Goal: Navigation & Orientation: Find specific page/section

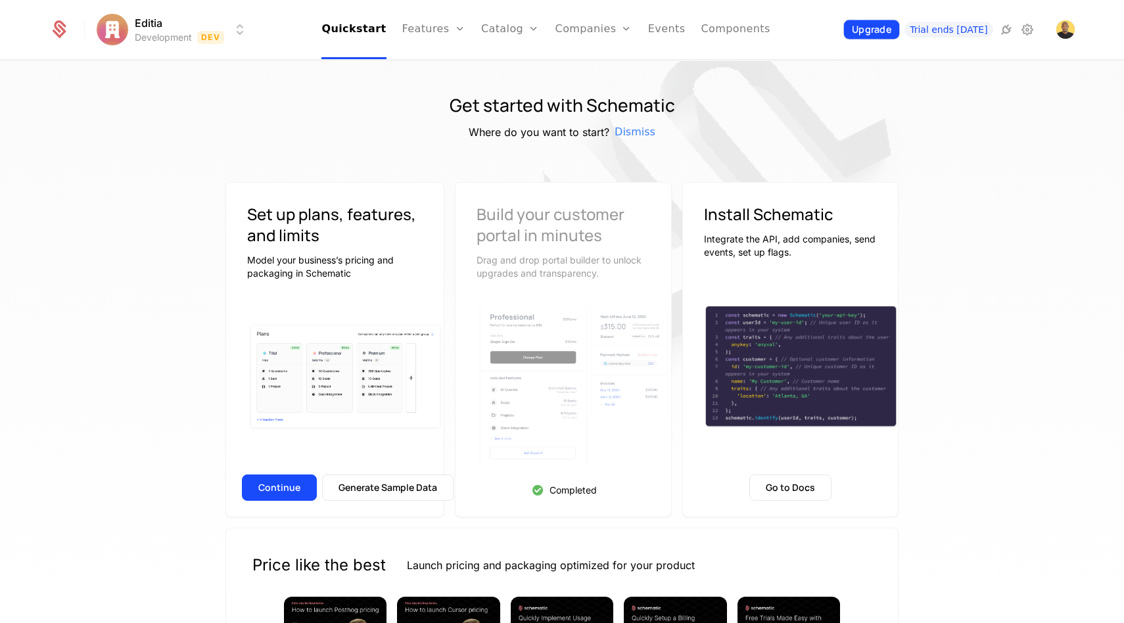
click at [898, 26] on button "Upgrade" at bounding box center [871, 29] width 55 height 19
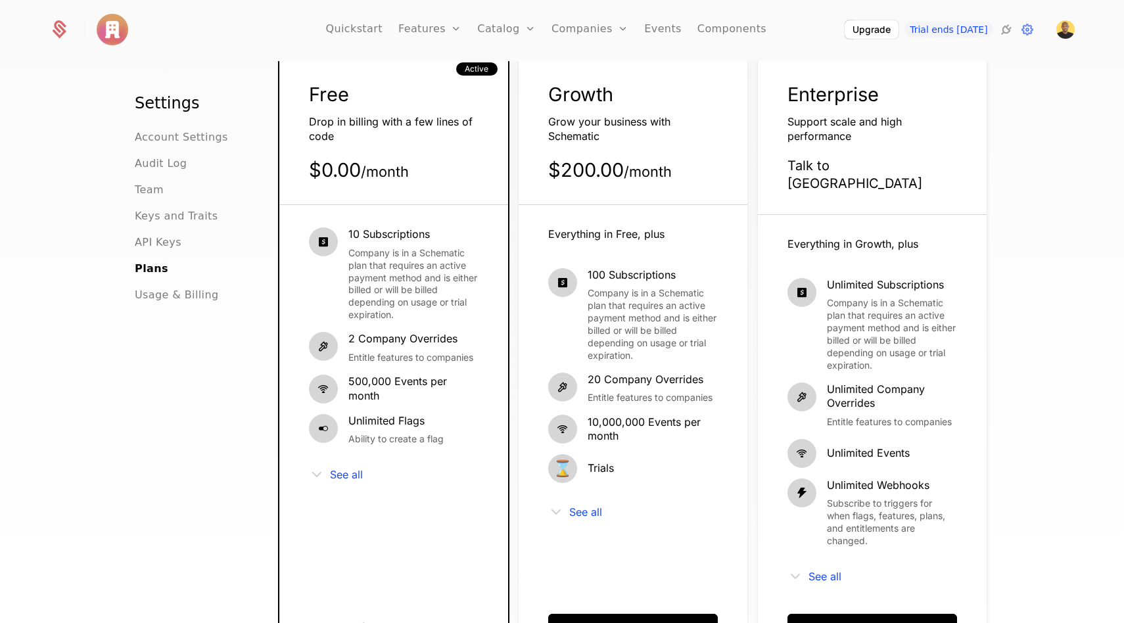
scroll to position [86, 0]
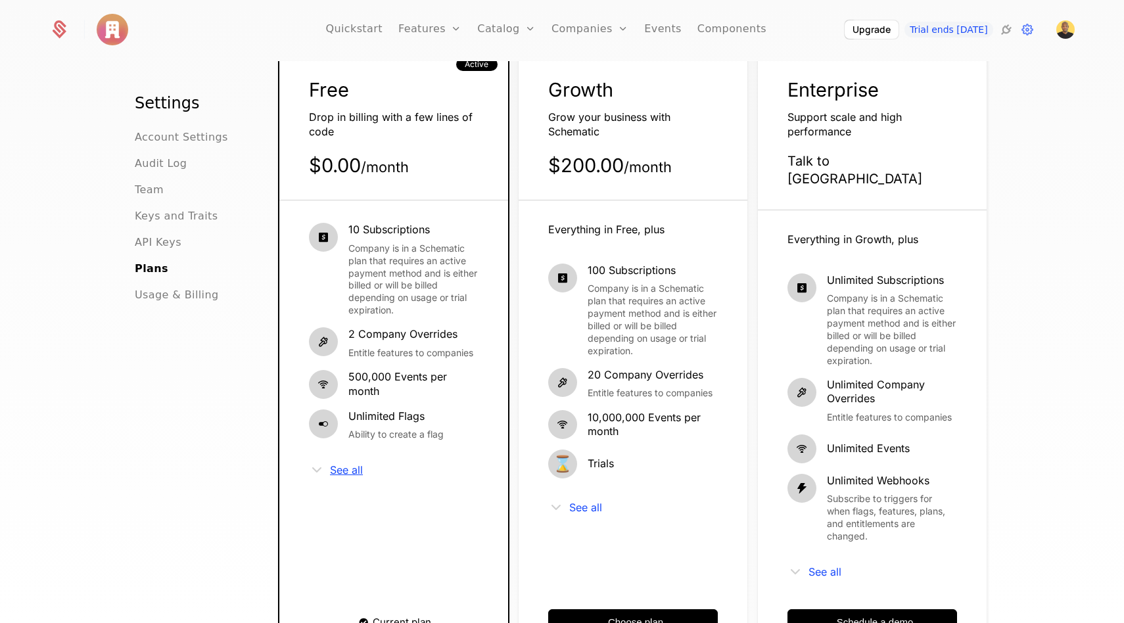
click at [350, 467] on span "See all" at bounding box center [346, 470] width 33 height 11
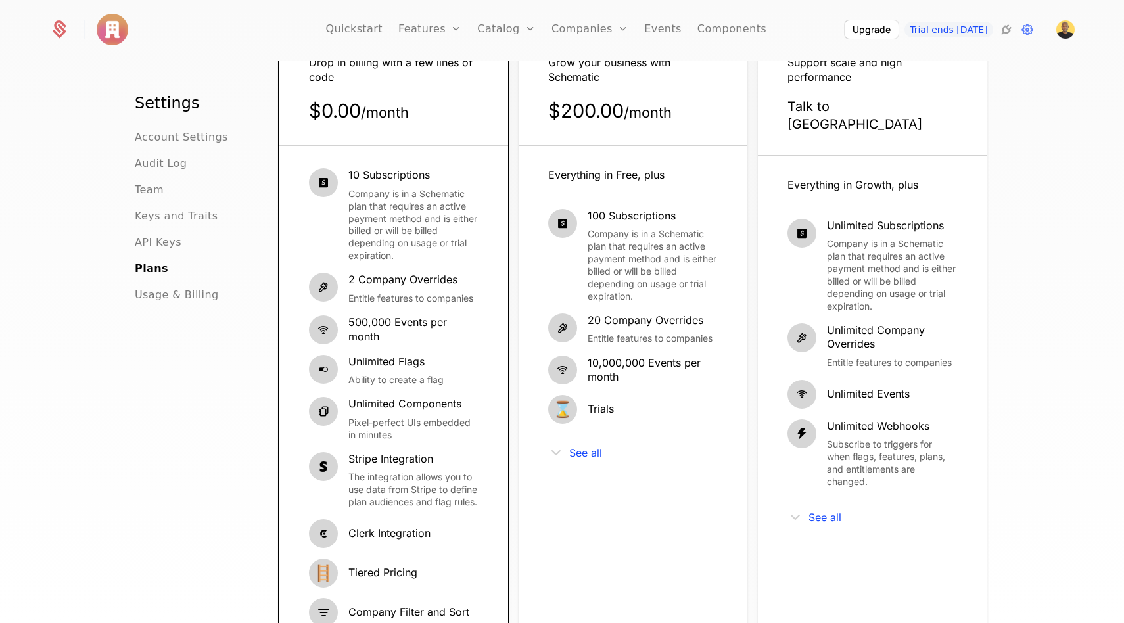
scroll to position [140, 0]
click at [619, 20] on link "Companies" at bounding box center [590, 29] width 77 height 59
